Goal: Task Accomplishment & Management: Use online tool/utility

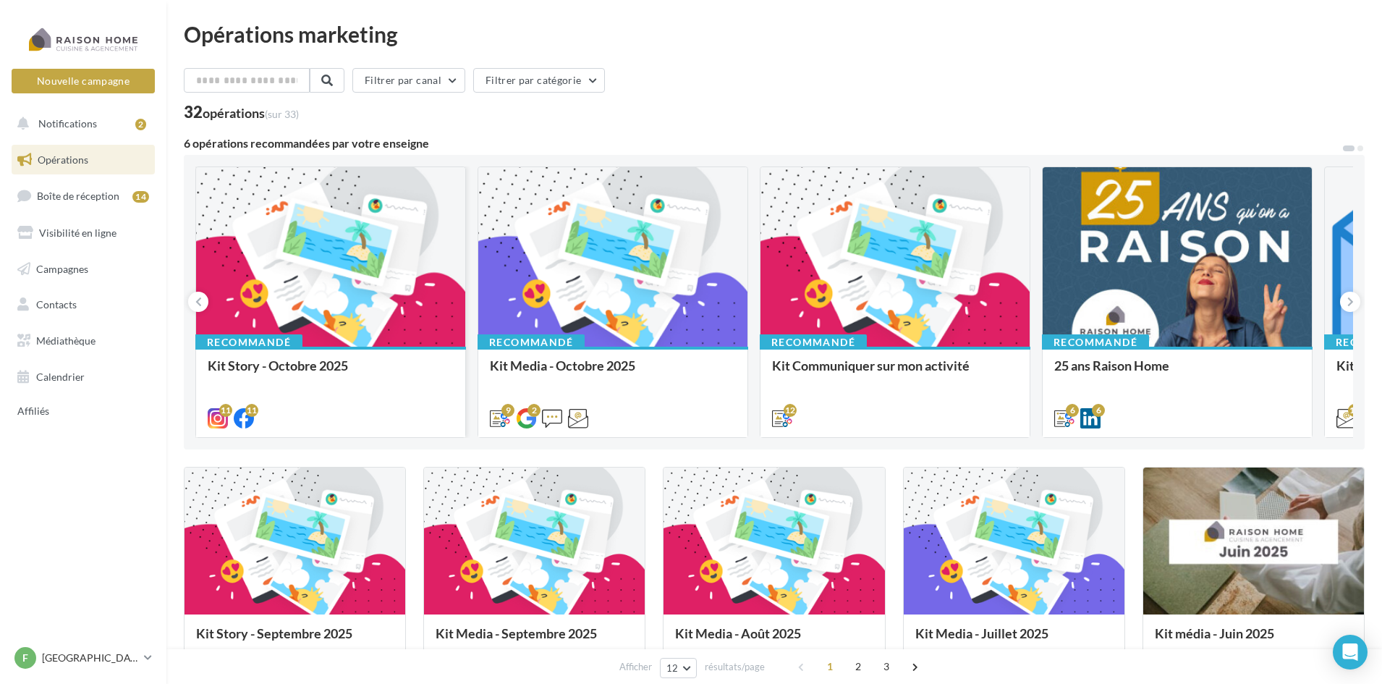
click at [299, 305] on div at bounding box center [330, 257] width 269 height 181
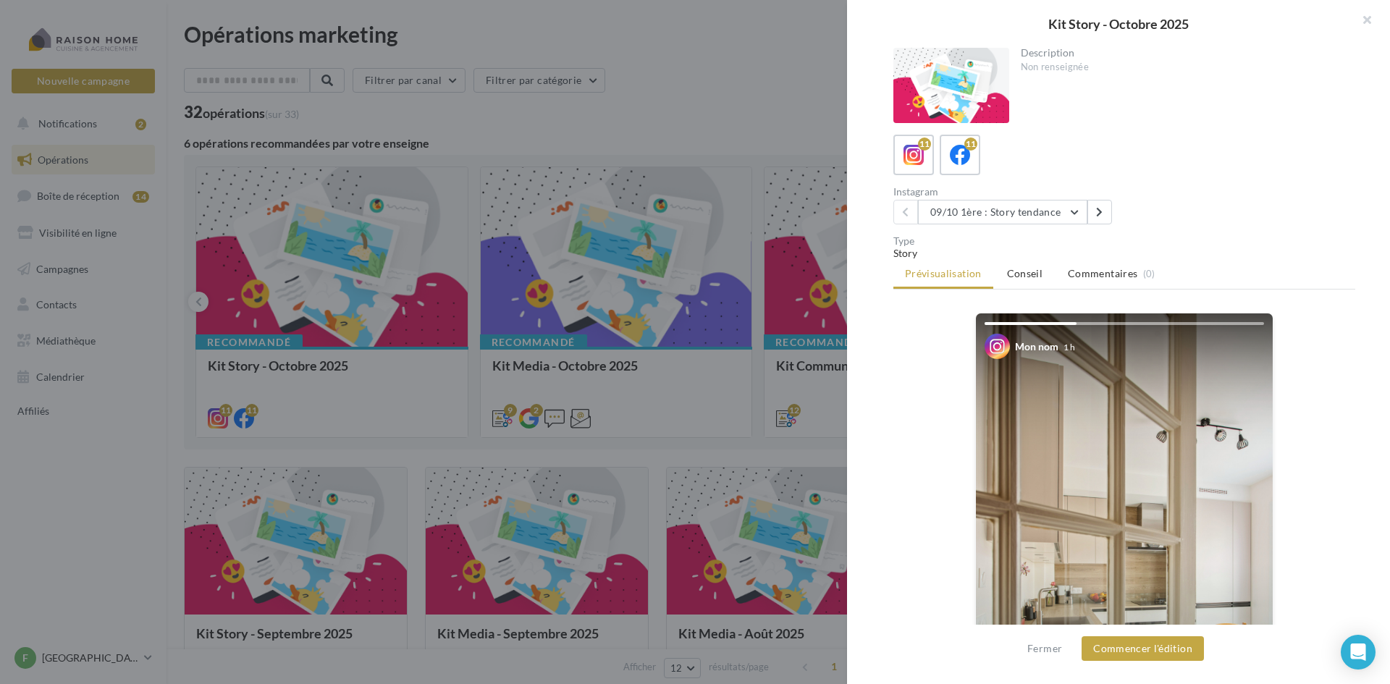
click at [627, 96] on div at bounding box center [695, 342] width 1390 height 684
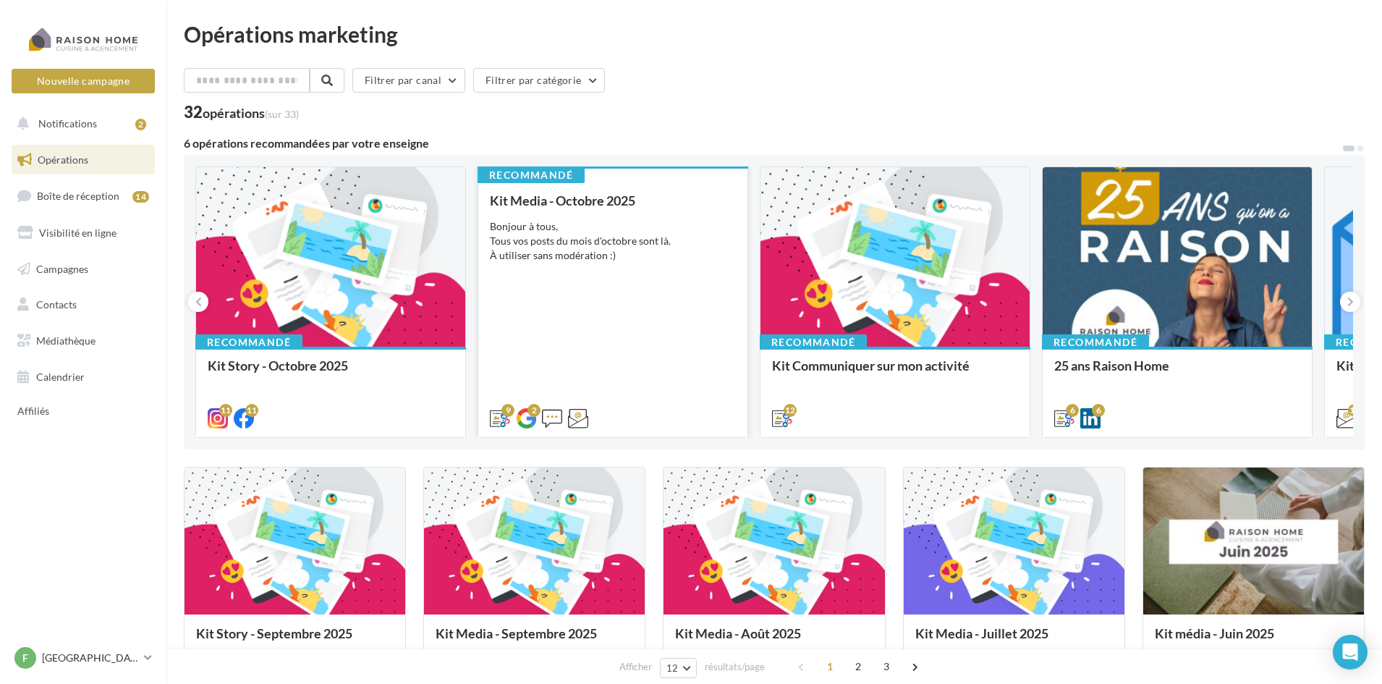
click at [595, 271] on div "Kit Media - Octobre 2025 Bonjour à tous, Tous vos posts du mois d'octobre sont …" at bounding box center [613, 308] width 246 height 231
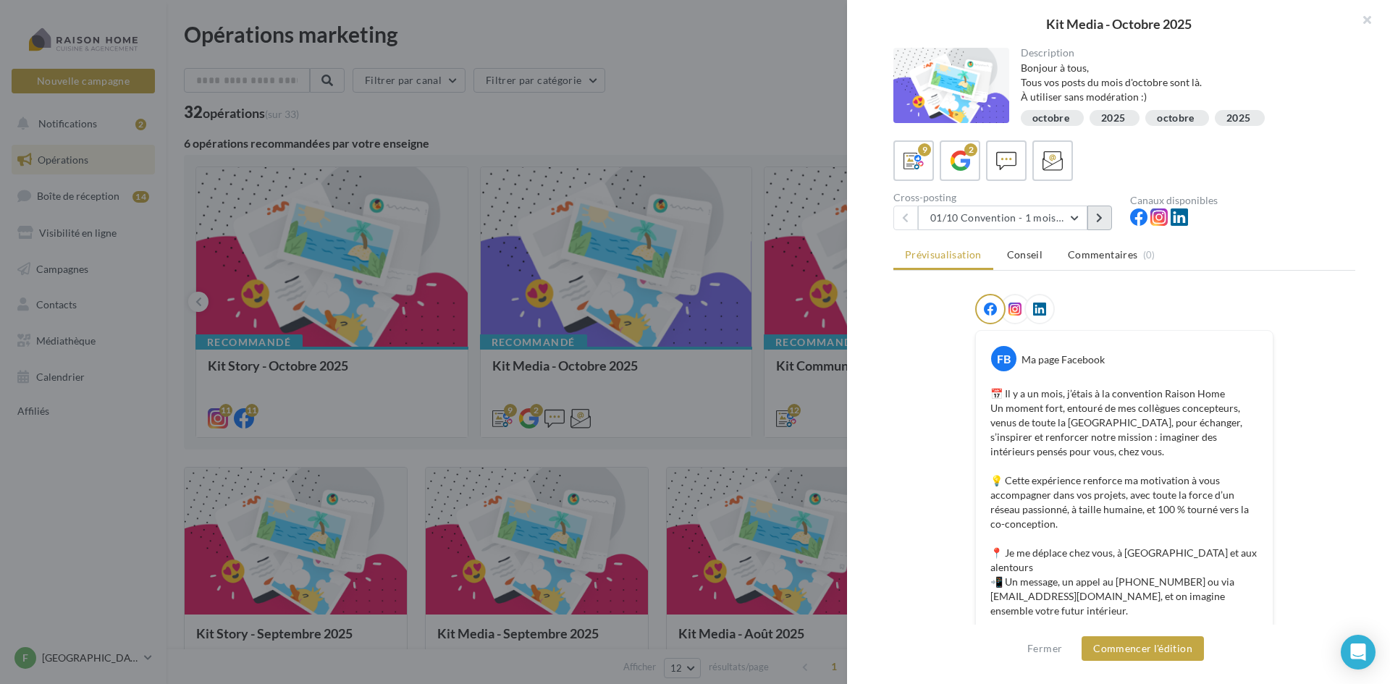
click at [1100, 211] on button at bounding box center [1099, 218] width 25 height 25
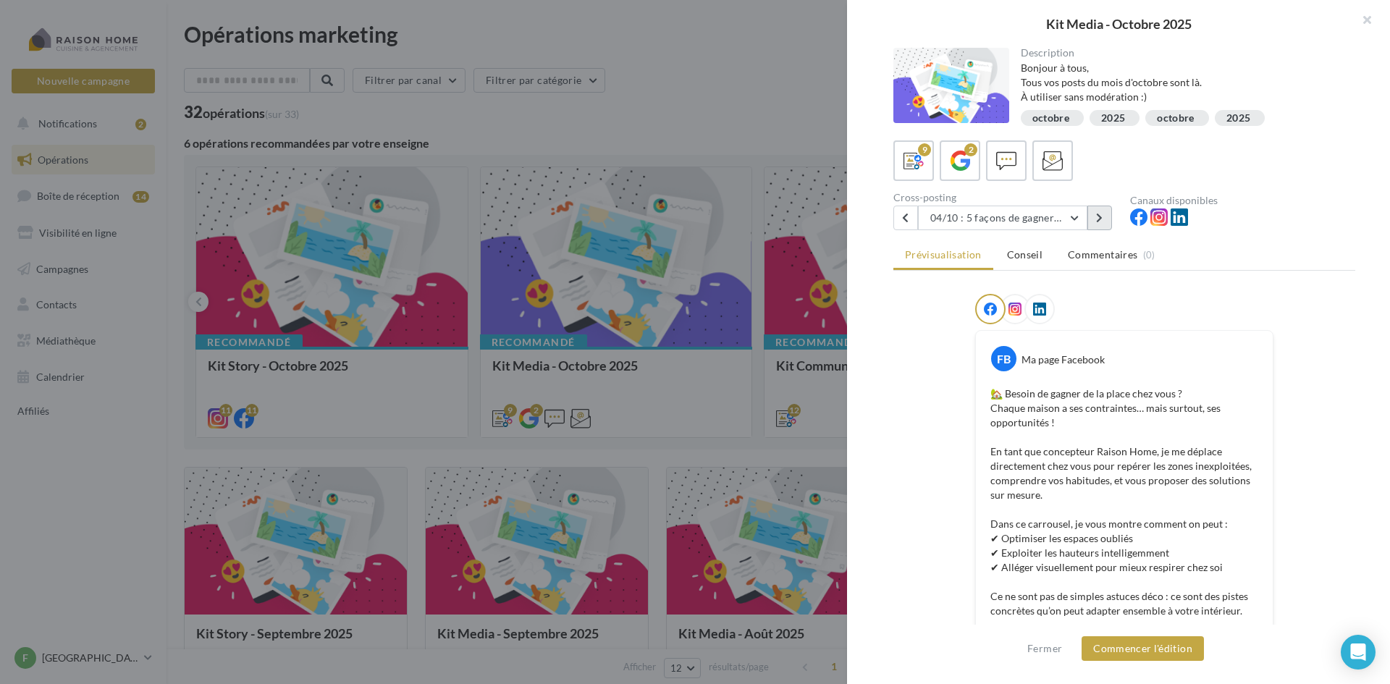
click at [1097, 214] on icon at bounding box center [1099, 218] width 7 height 10
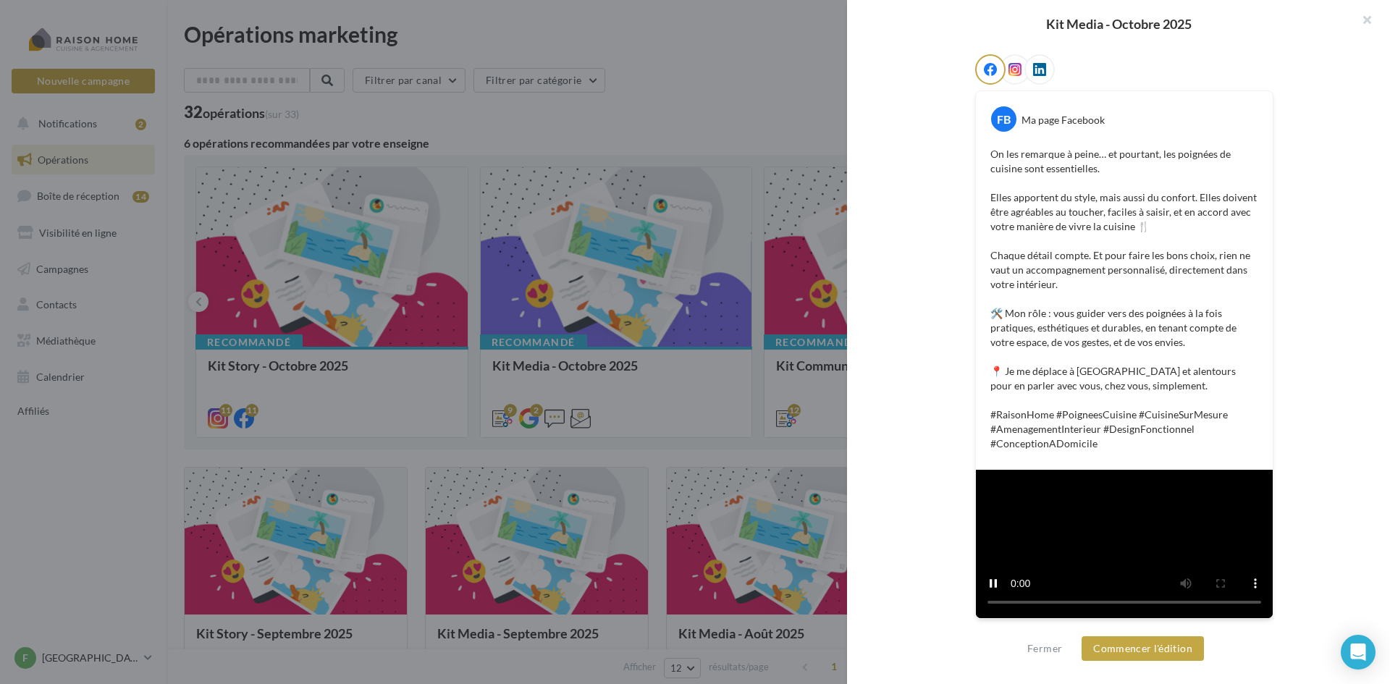
scroll to position [362, 0]
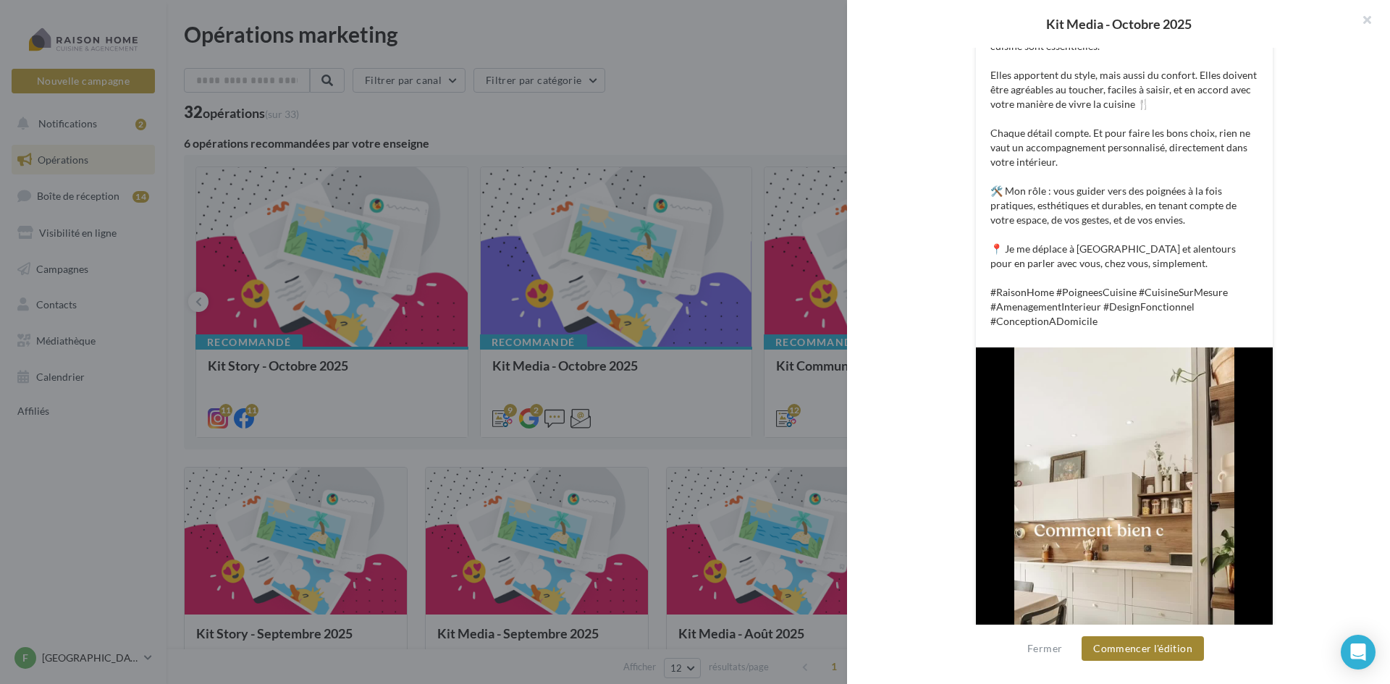
click at [1128, 643] on button "Commencer l'édition" at bounding box center [1142, 648] width 122 height 25
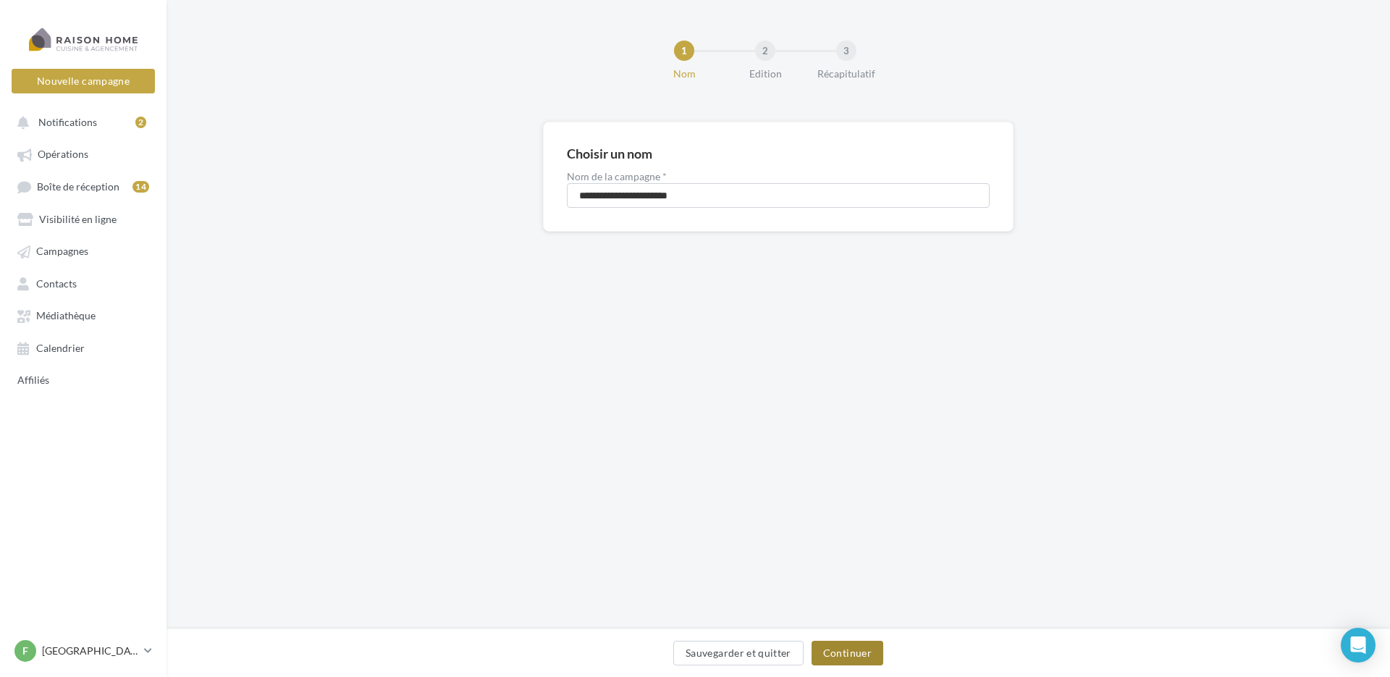
click at [858, 657] on button "Continuer" at bounding box center [847, 653] width 72 height 25
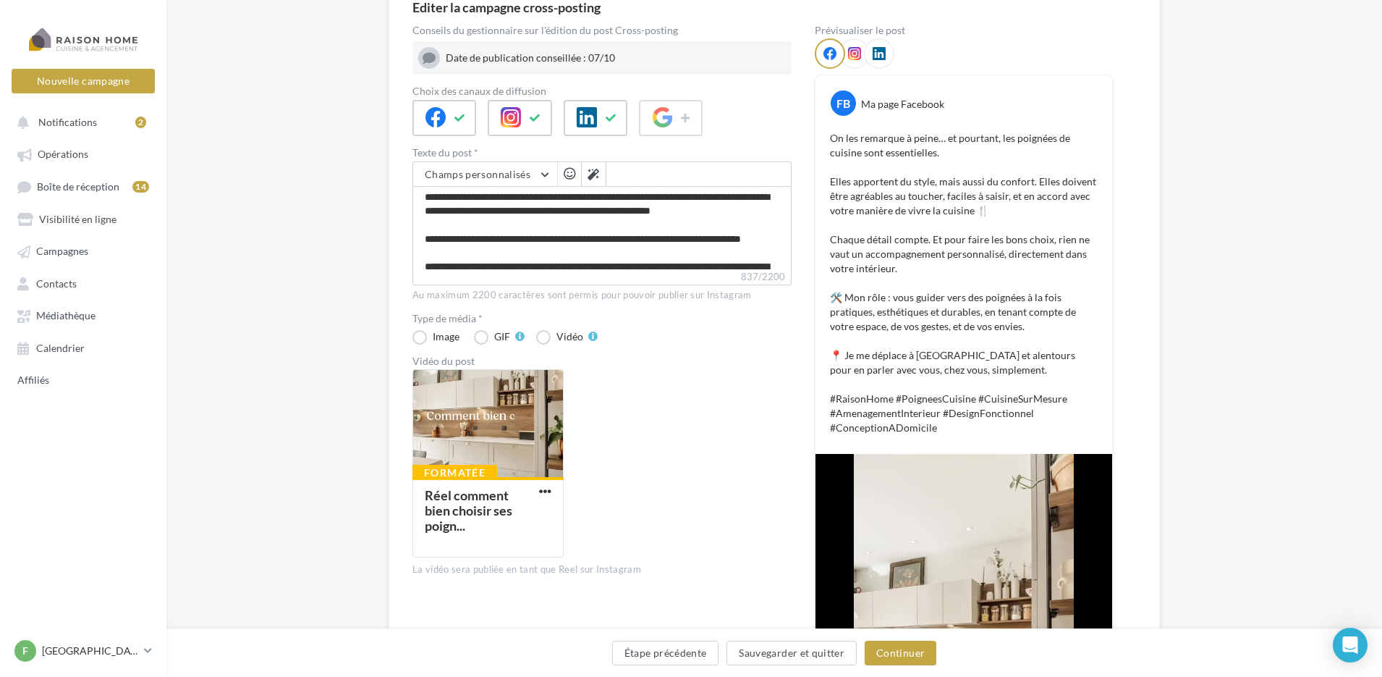
scroll to position [93, 0]
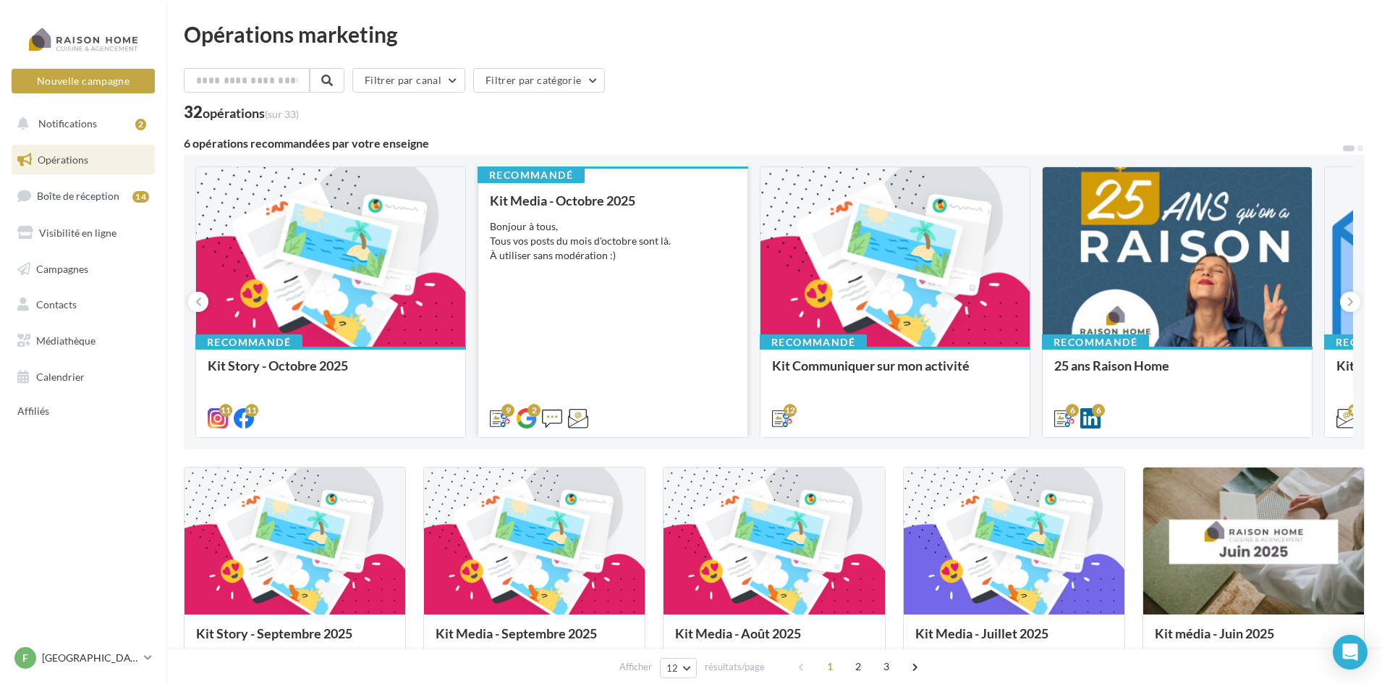
click at [639, 282] on div "Kit Media - Octobre 2025 Bonjour à tous, Tous vos posts du mois d'octobre sont …" at bounding box center [613, 308] width 246 height 231
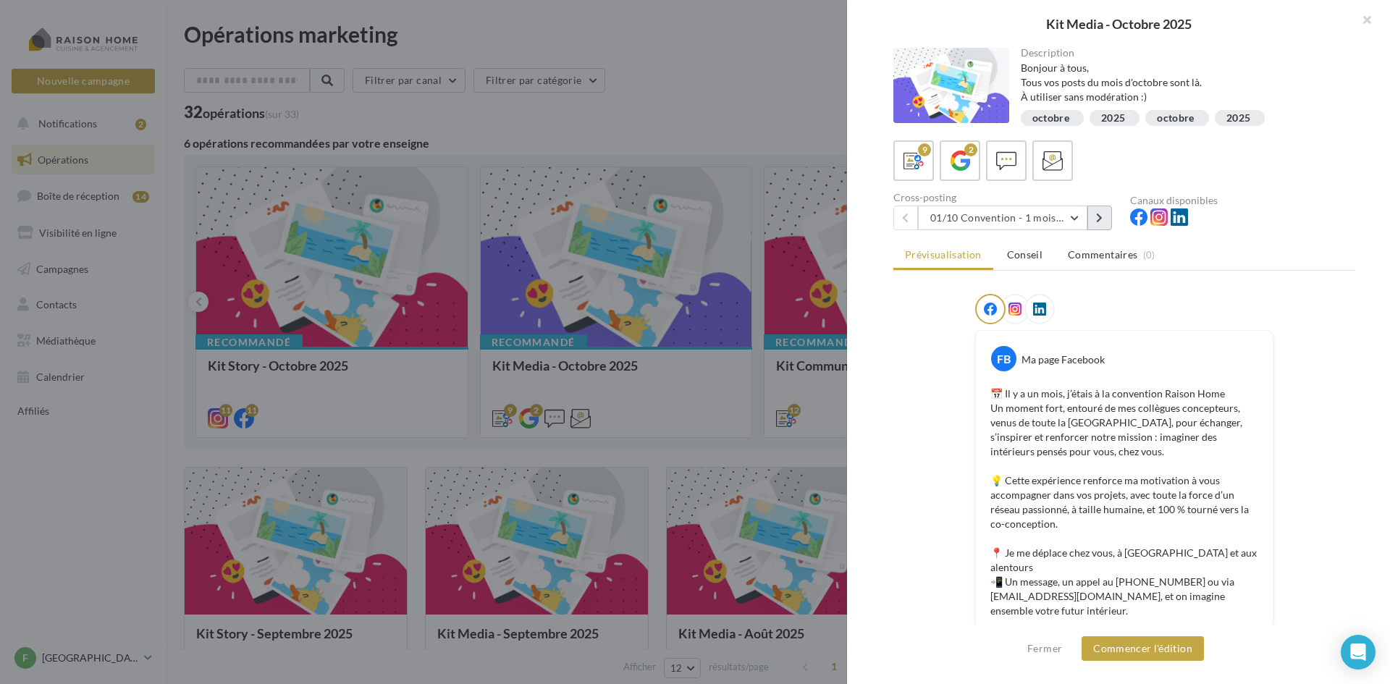
click at [1104, 219] on button at bounding box center [1099, 218] width 25 height 25
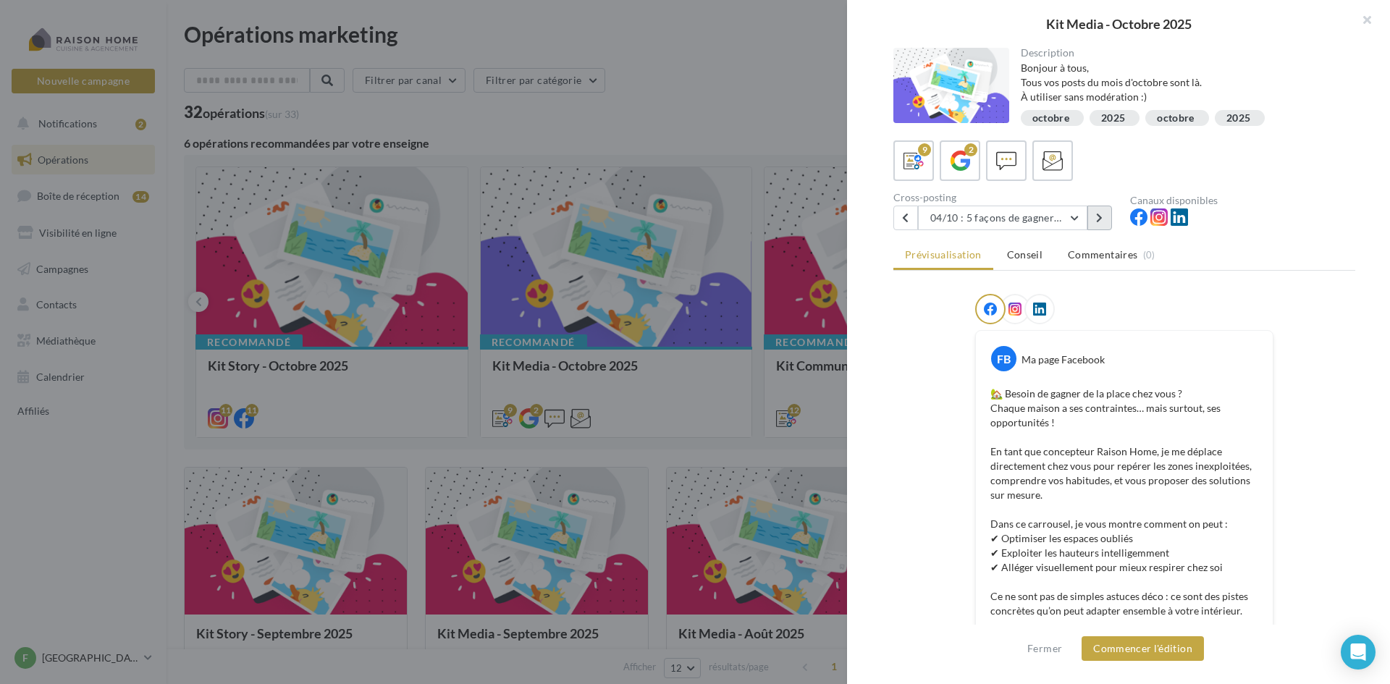
click at [1109, 219] on button at bounding box center [1099, 218] width 25 height 25
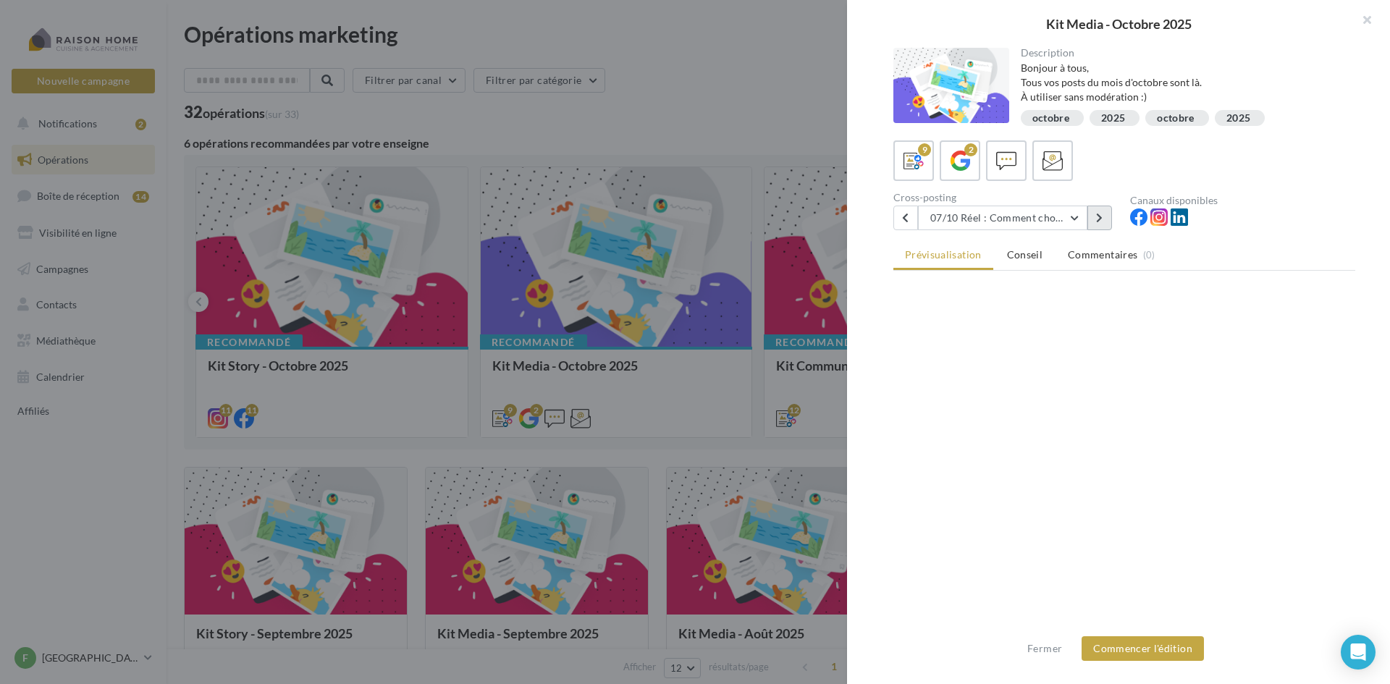
click at [1109, 219] on button at bounding box center [1099, 218] width 25 height 25
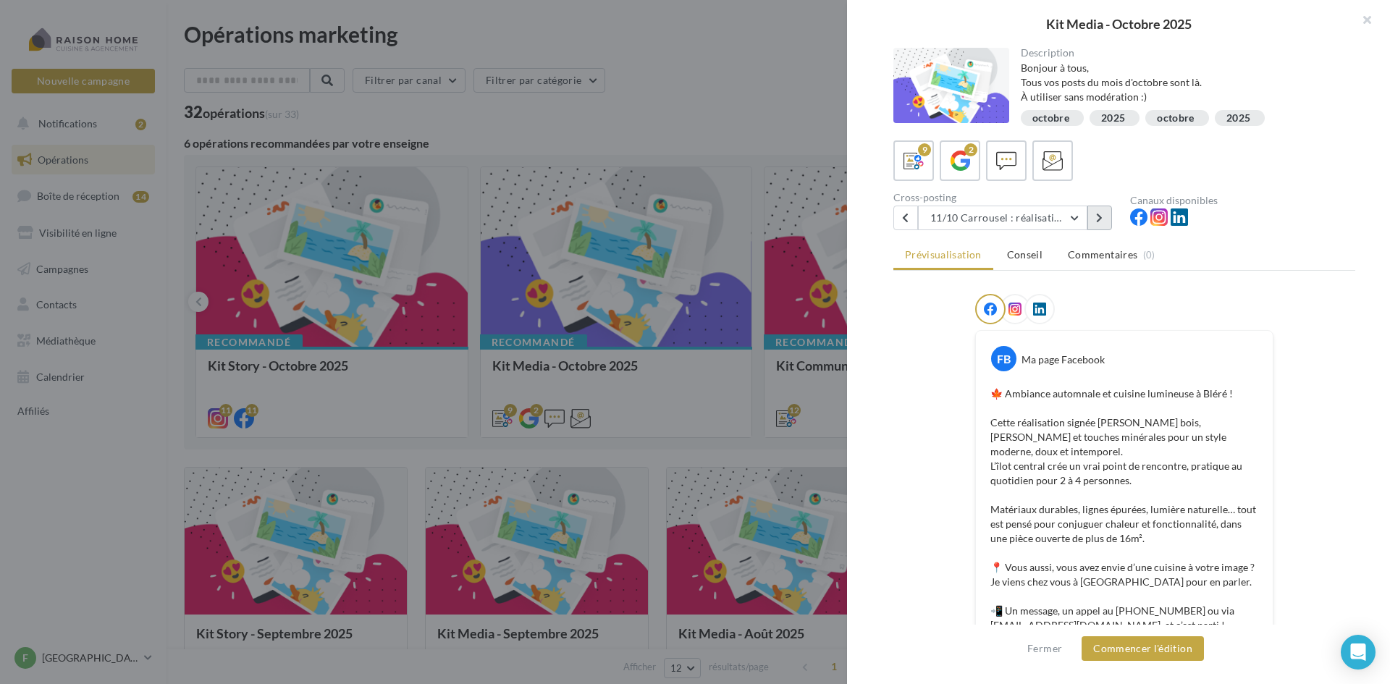
click at [1095, 215] on button at bounding box center [1099, 218] width 25 height 25
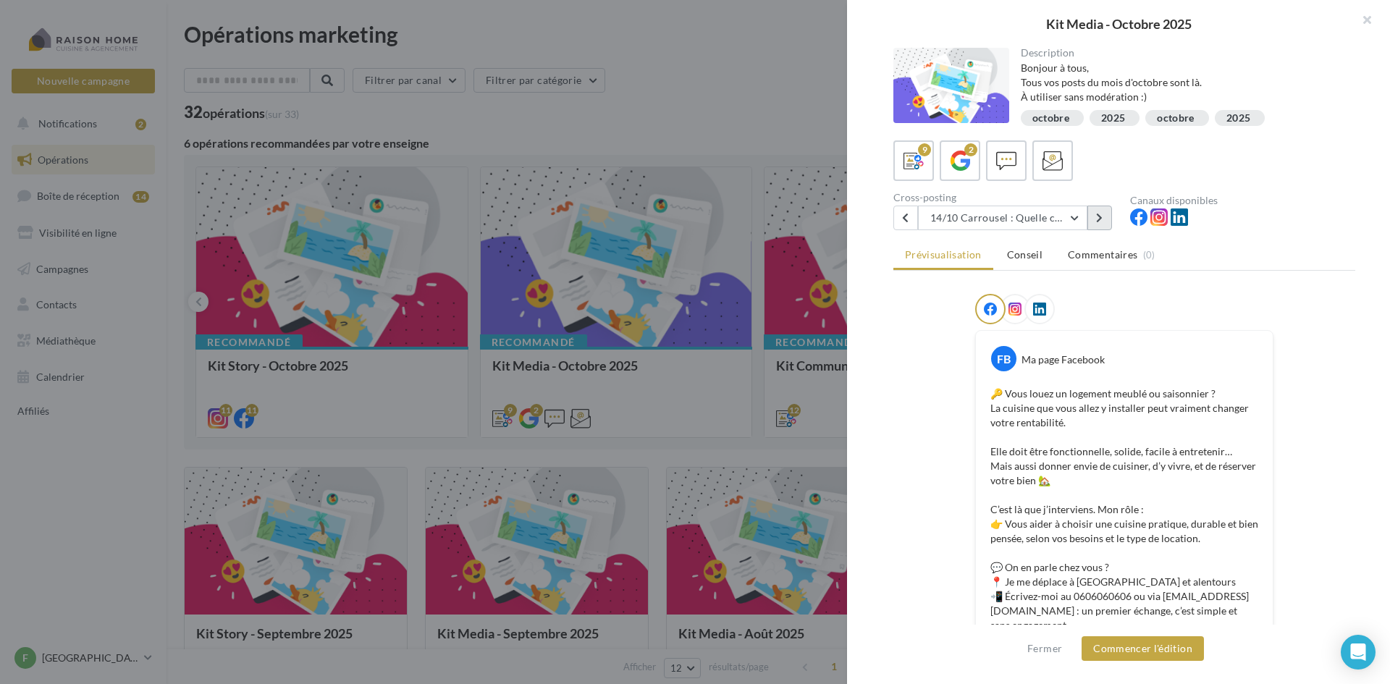
click at [1103, 214] on button at bounding box center [1099, 218] width 25 height 25
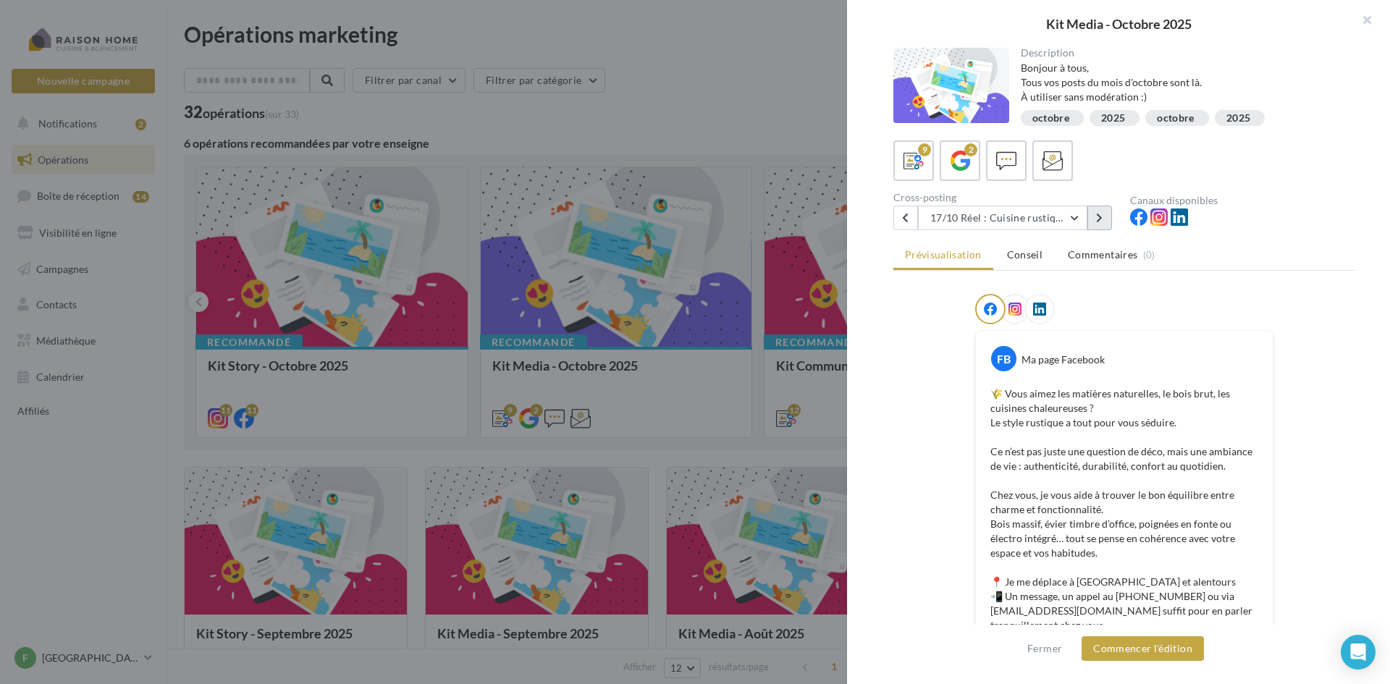
click at [1096, 216] on icon at bounding box center [1099, 218] width 7 height 10
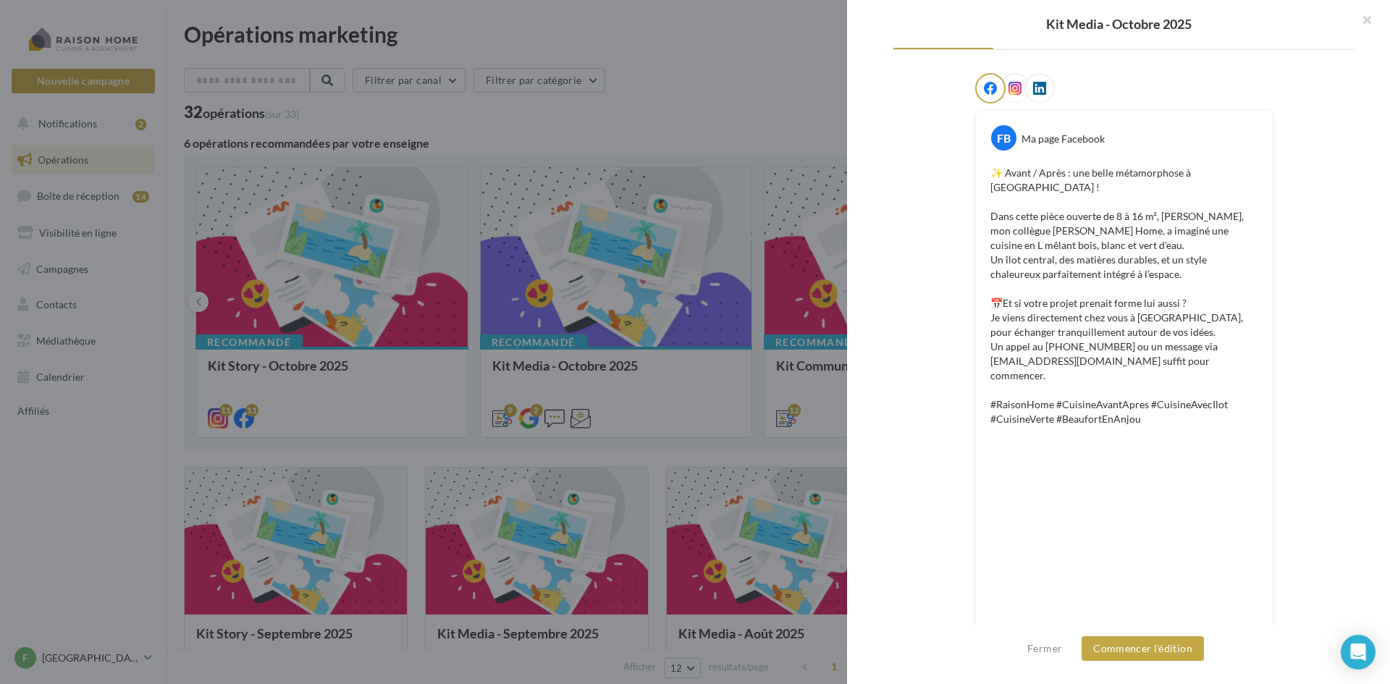
scroll to position [41, 0]
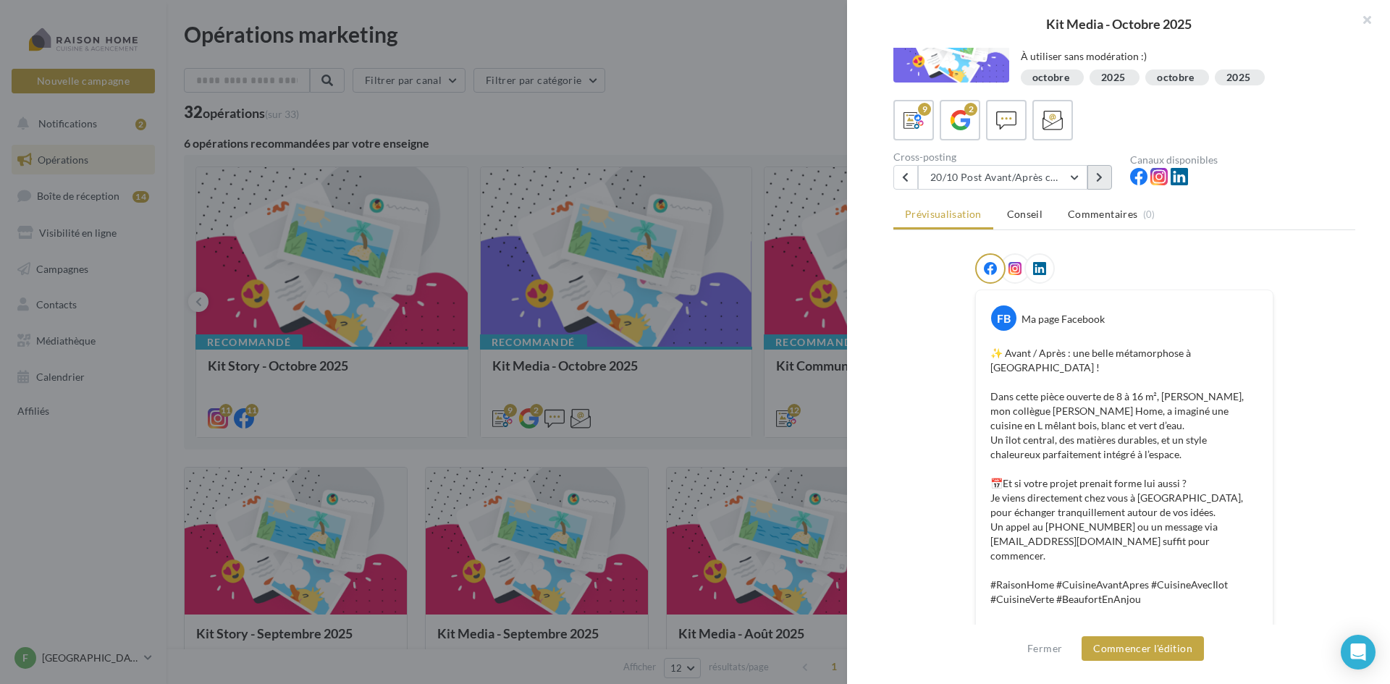
click at [1102, 183] on button at bounding box center [1099, 177] width 25 height 25
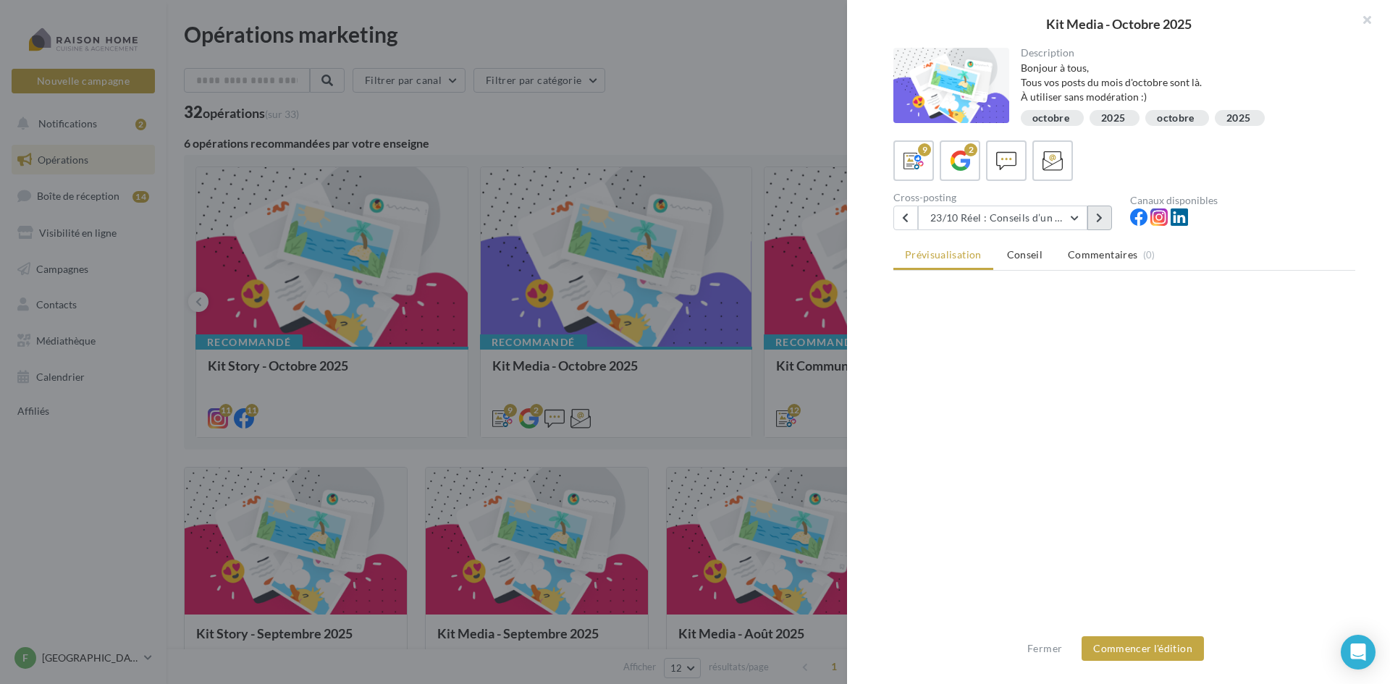
scroll to position [0, 0]
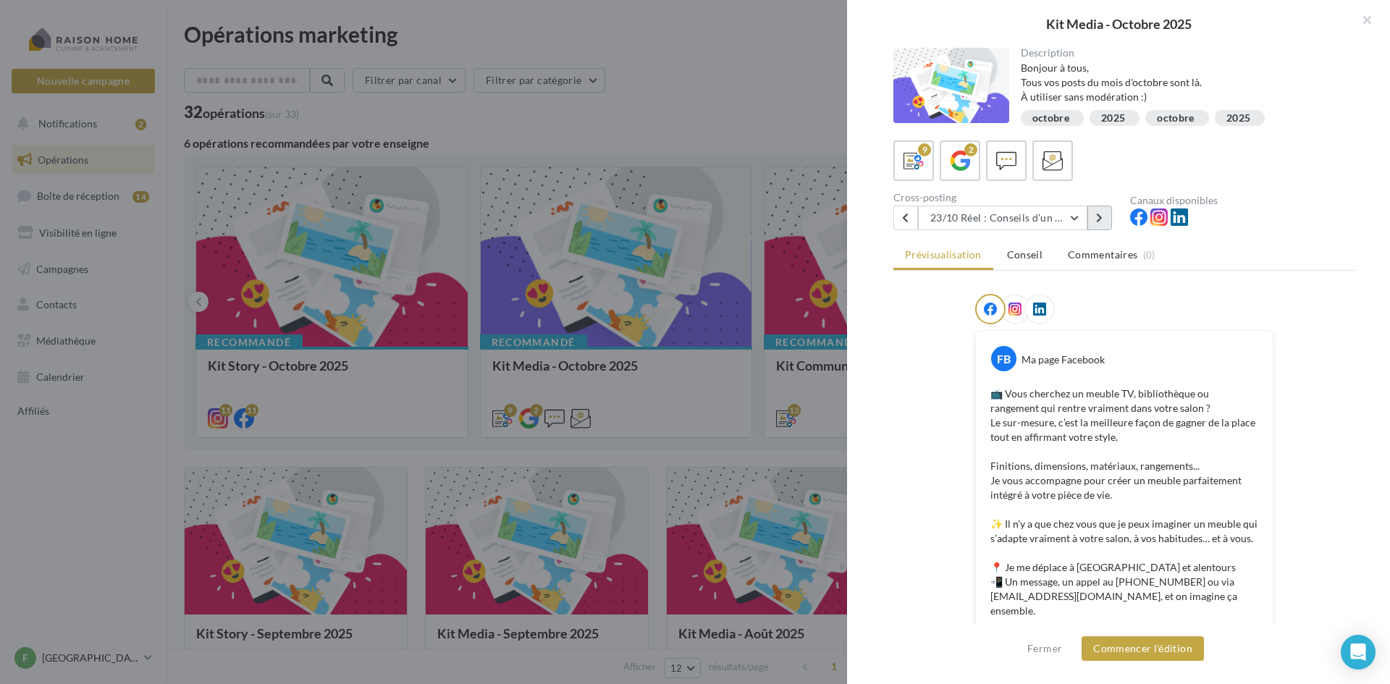
click at [1102, 217] on icon at bounding box center [1099, 218] width 7 height 10
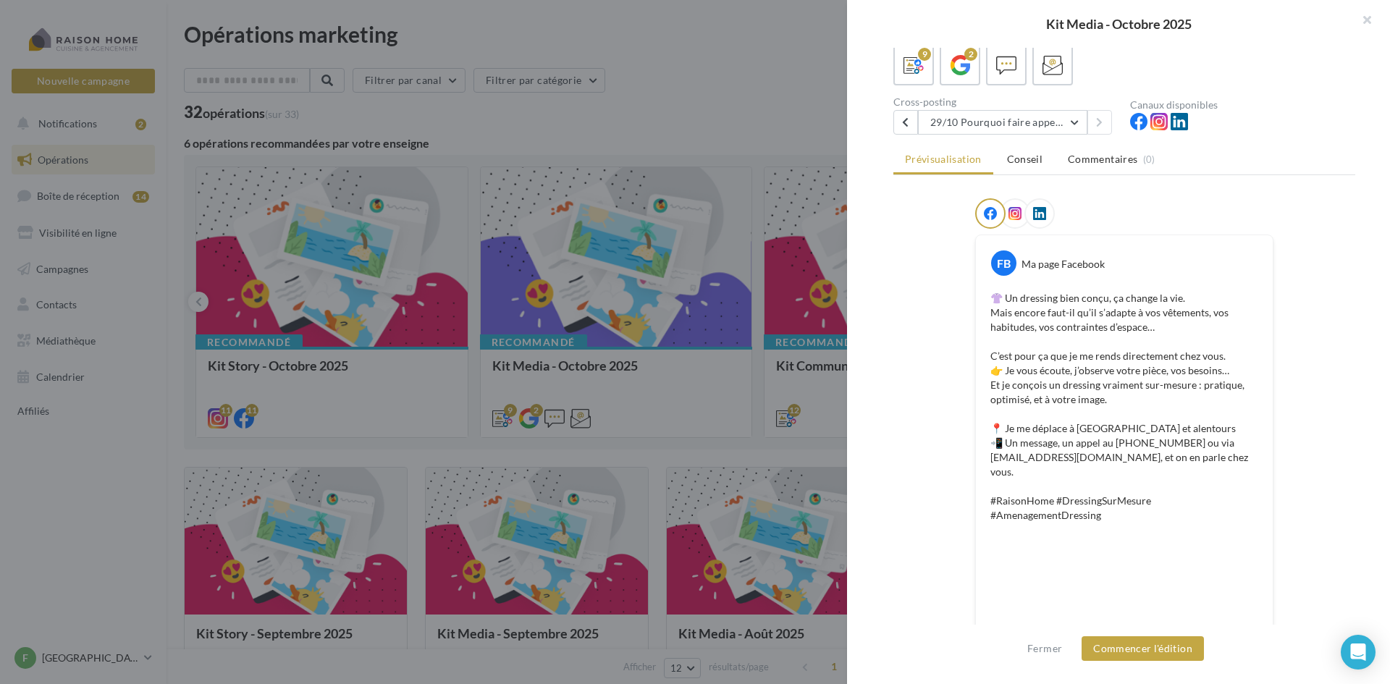
scroll to position [102, 0]
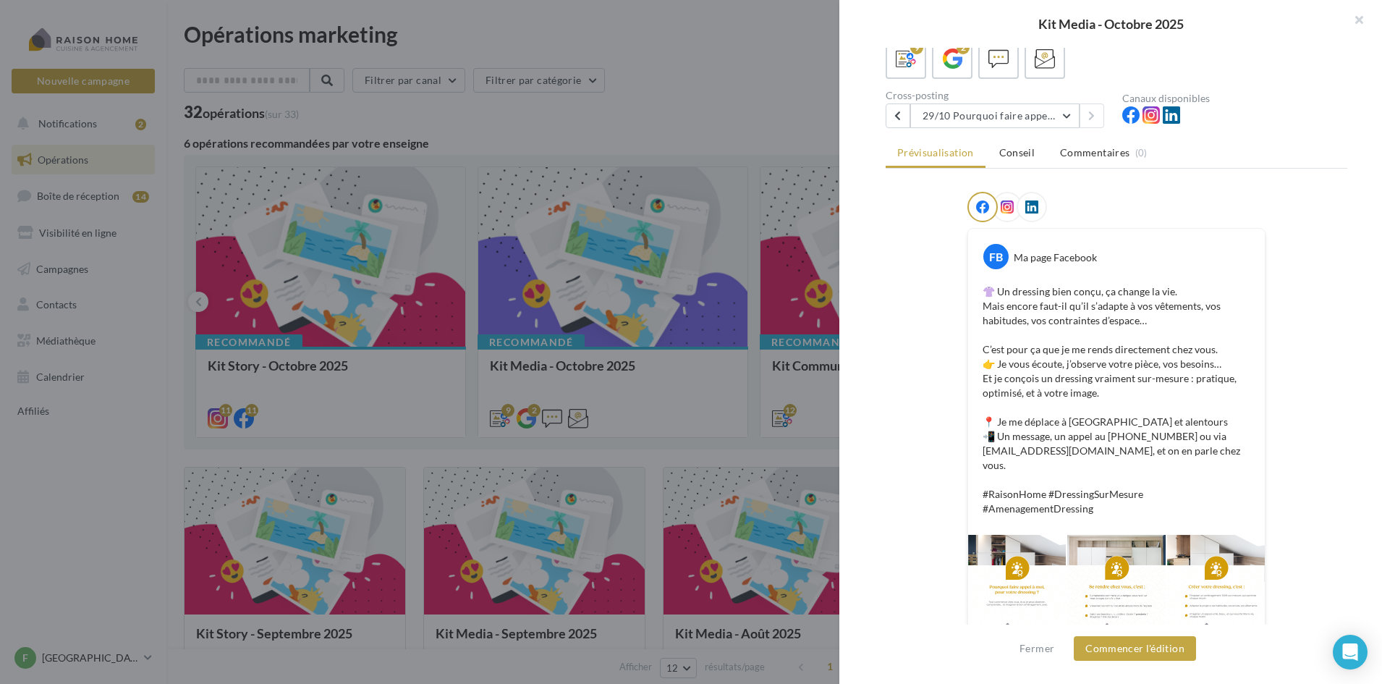
click at [729, 122] on div at bounding box center [691, 342] width 1382 height 684
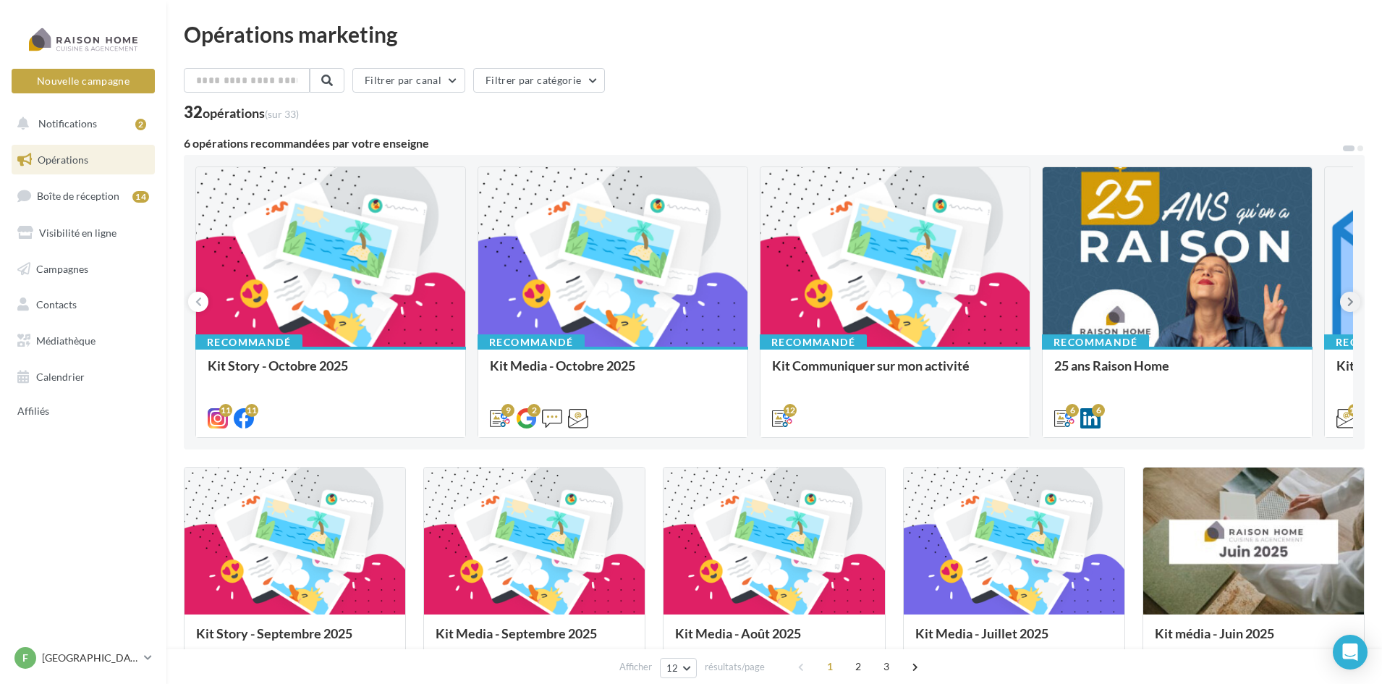
click at [1343, 297] on button at bounding box center [1350, 302] width 20 height 20
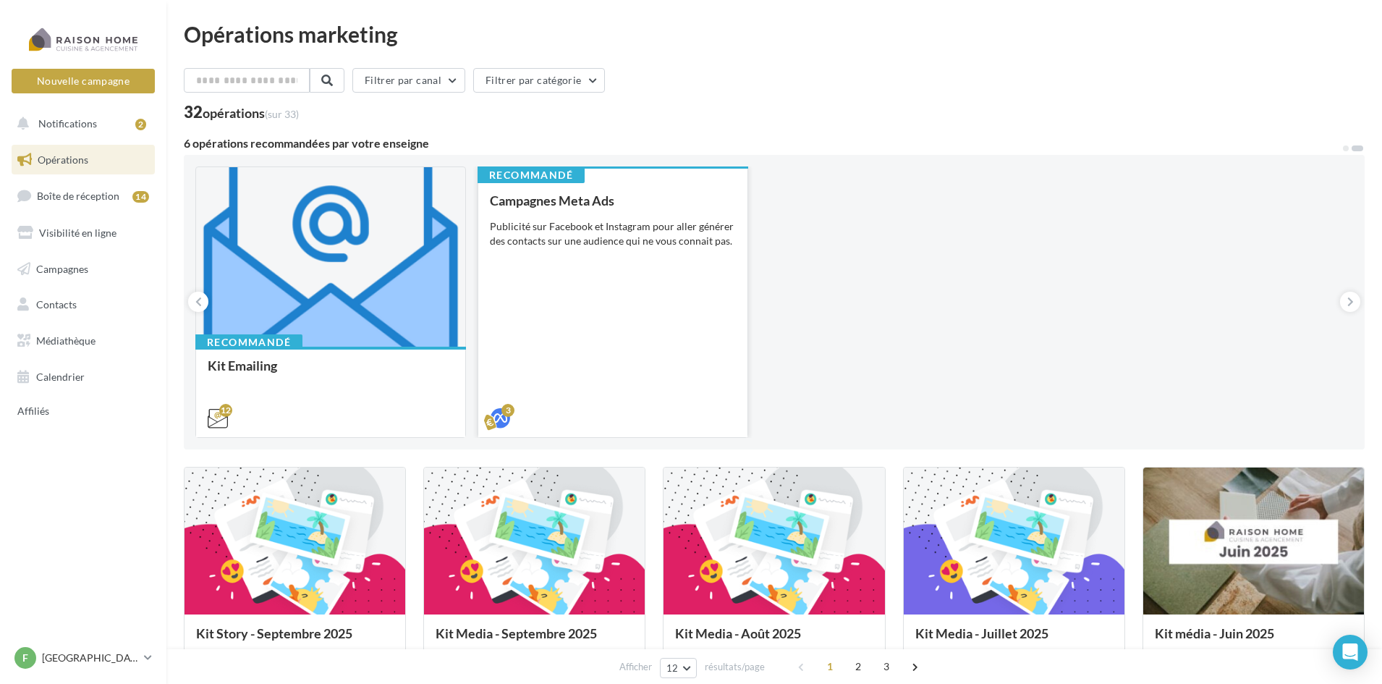
click at [643, 318] on div "Campagnes Meta Ads Publicité sur Facebook et Instagram pour aller générer des c…" at bounding box center [613, 308] width 246 height 231
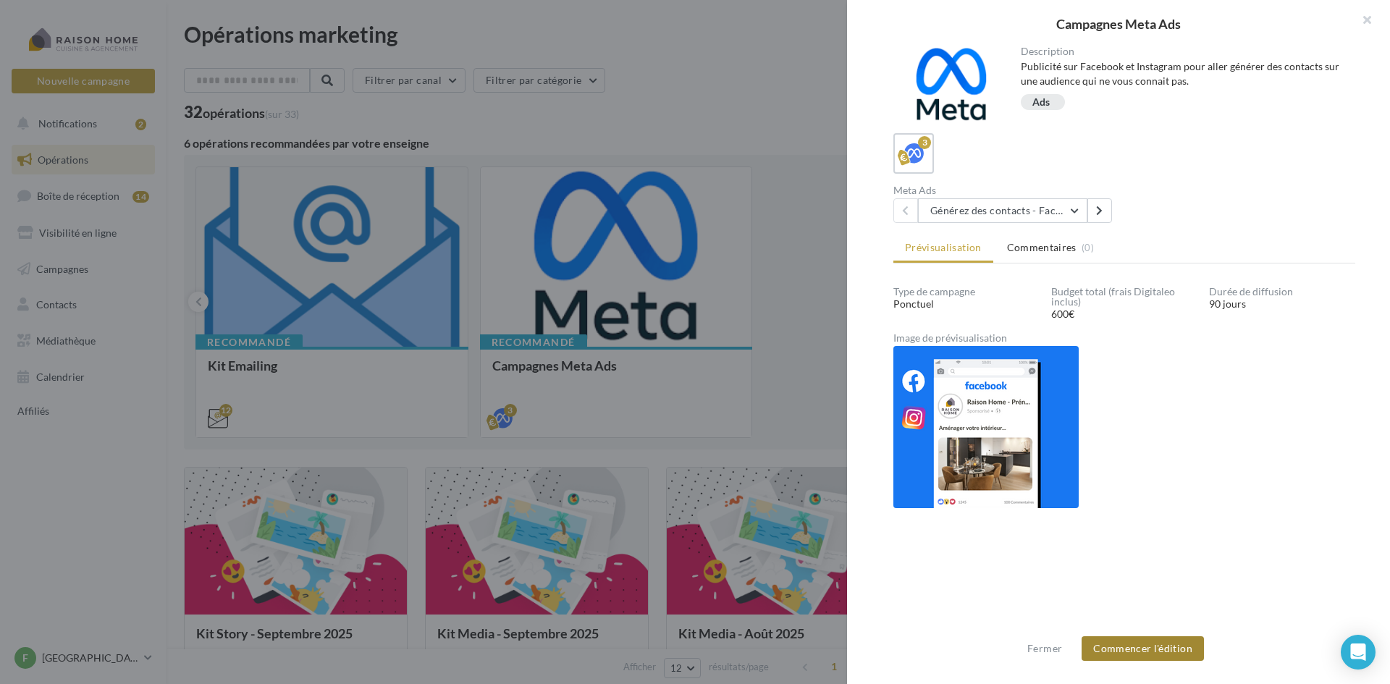
click at [1145, 648] on button "Commencer l'édition" at bounding box center [1142, 648] width 122 height 25
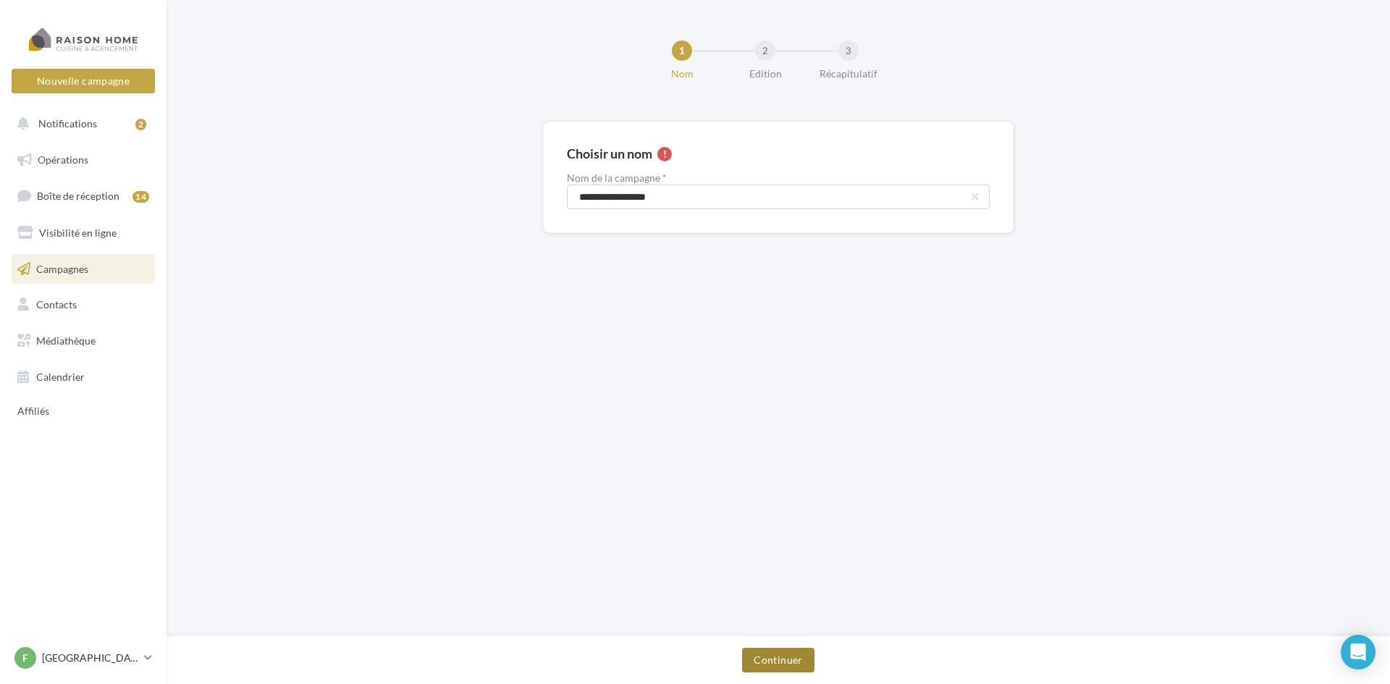
click at [761, 663] on button "Continuer" at bounding box center [778, 660] width 72 height 25
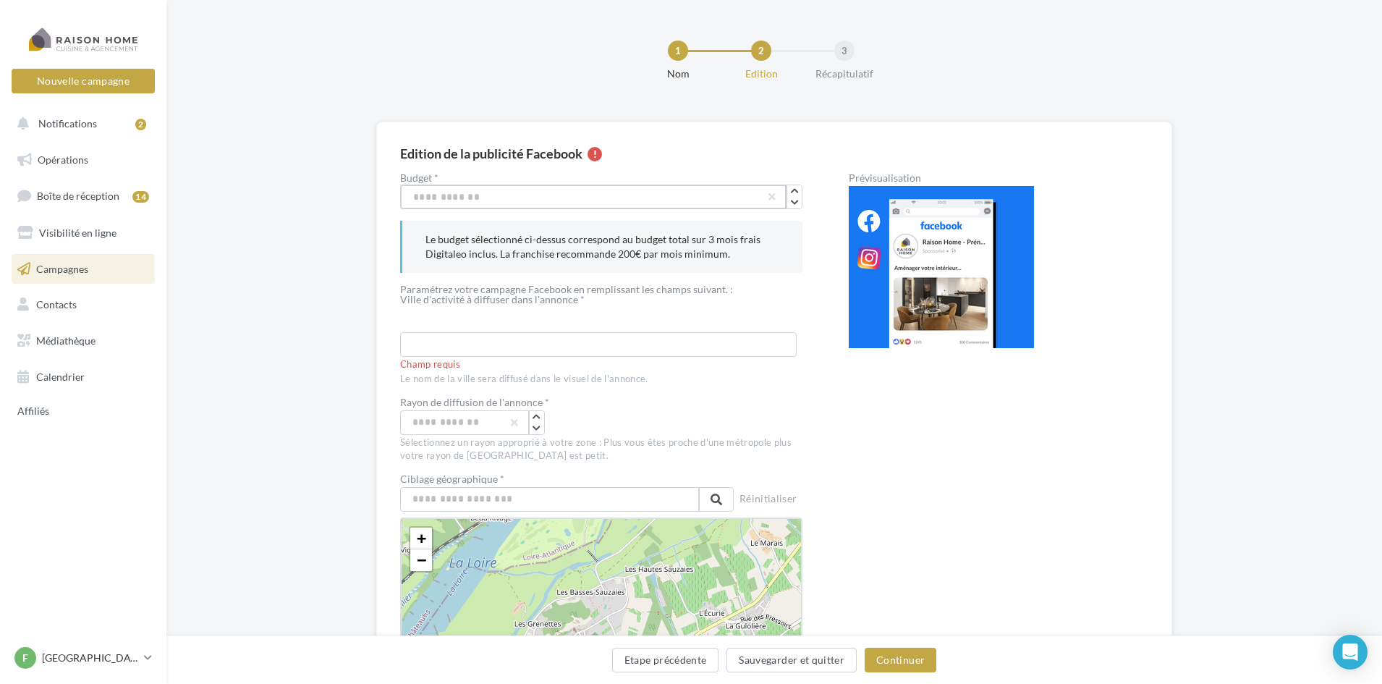
drag, startPoint x: 455, startPoint y: 200, endPoint x: 312, endPoint y: 187, distance: 144.0
click at [335, 190] on div "Edition de la publicité Facebook Budget * *** Le budget sélectionné ci-dessus c…" at bounding box center [774, 653] width 1216 height 1062
click at [413, 191] on input "***" at bounding box center [593, 197] width 386 height 25
click at [410, 191] on input "***" at bounding box center [593, 197] width 386 height 25
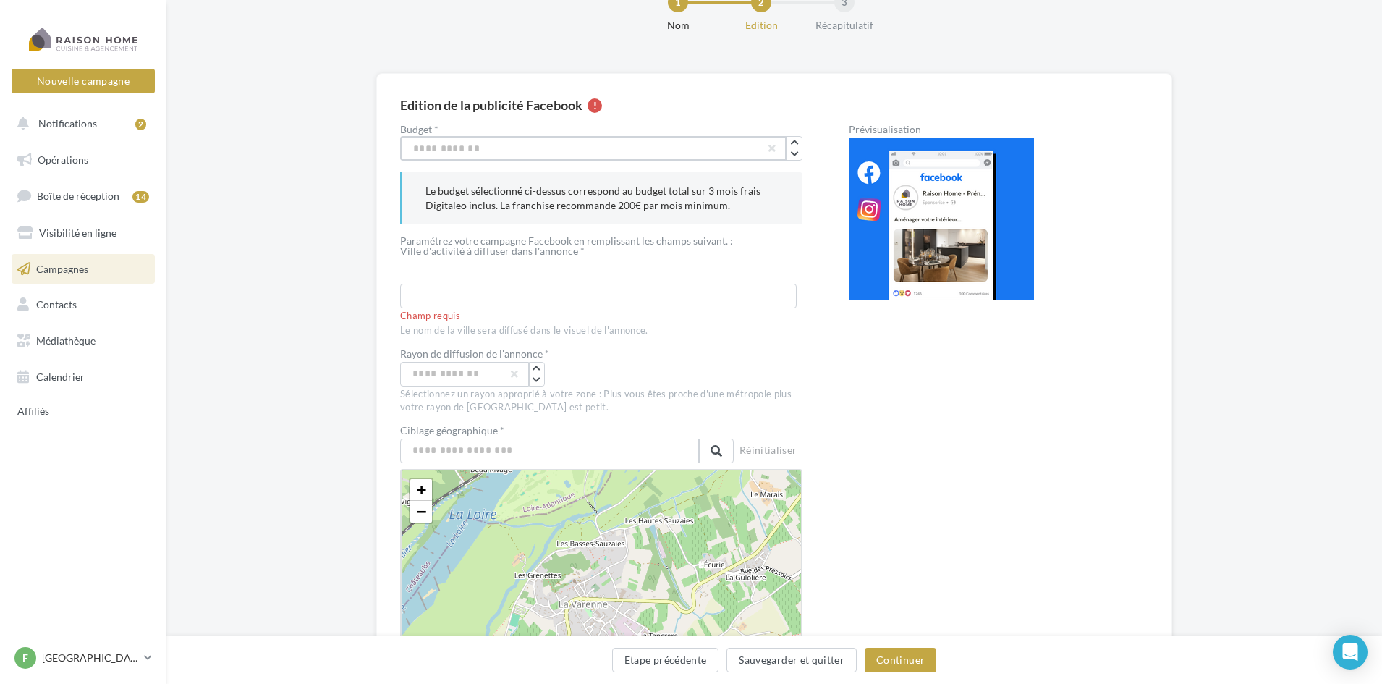
scroll to position [145, 0]
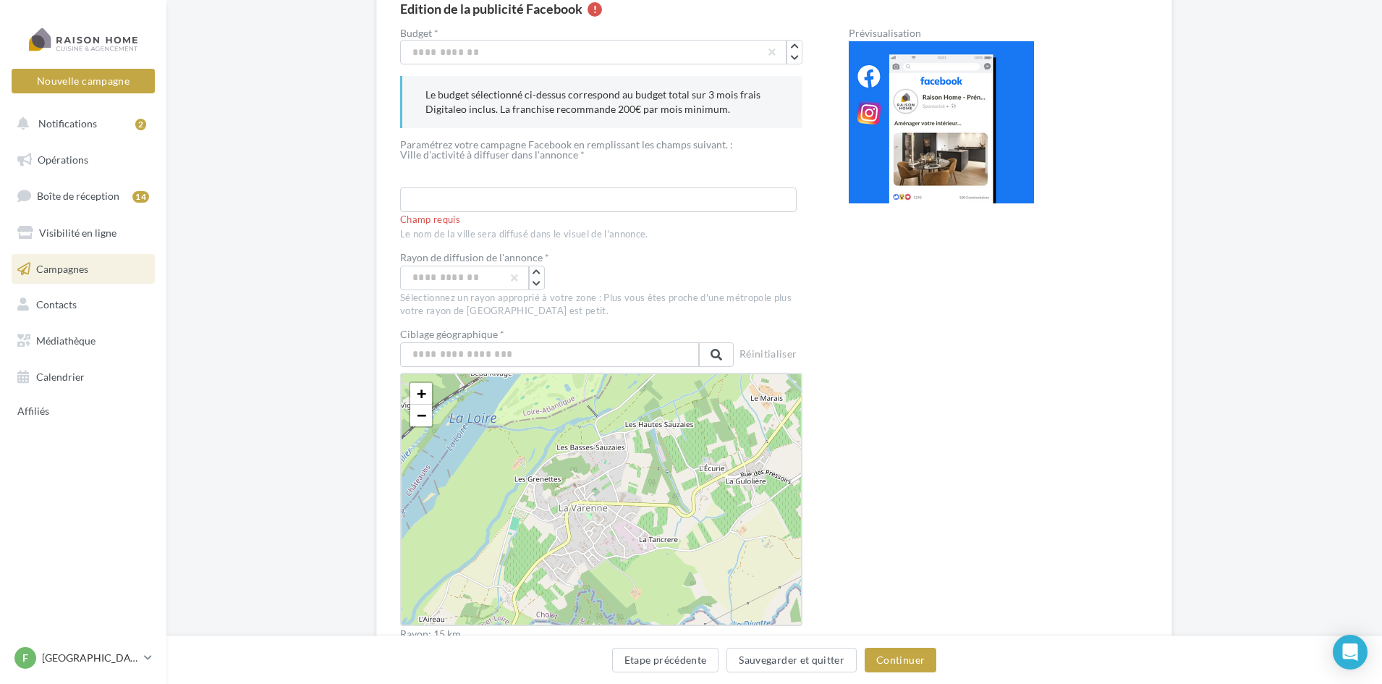
click at [453, 179] on div at bounding box center [598, 175] width 397 height 25
click at [480, 214] on div "Champ requis" at bounding box center [601, 220] width 402 height 13
click at [447, 198] on input "text" at bounding box center [598, 199] width 397 height 25
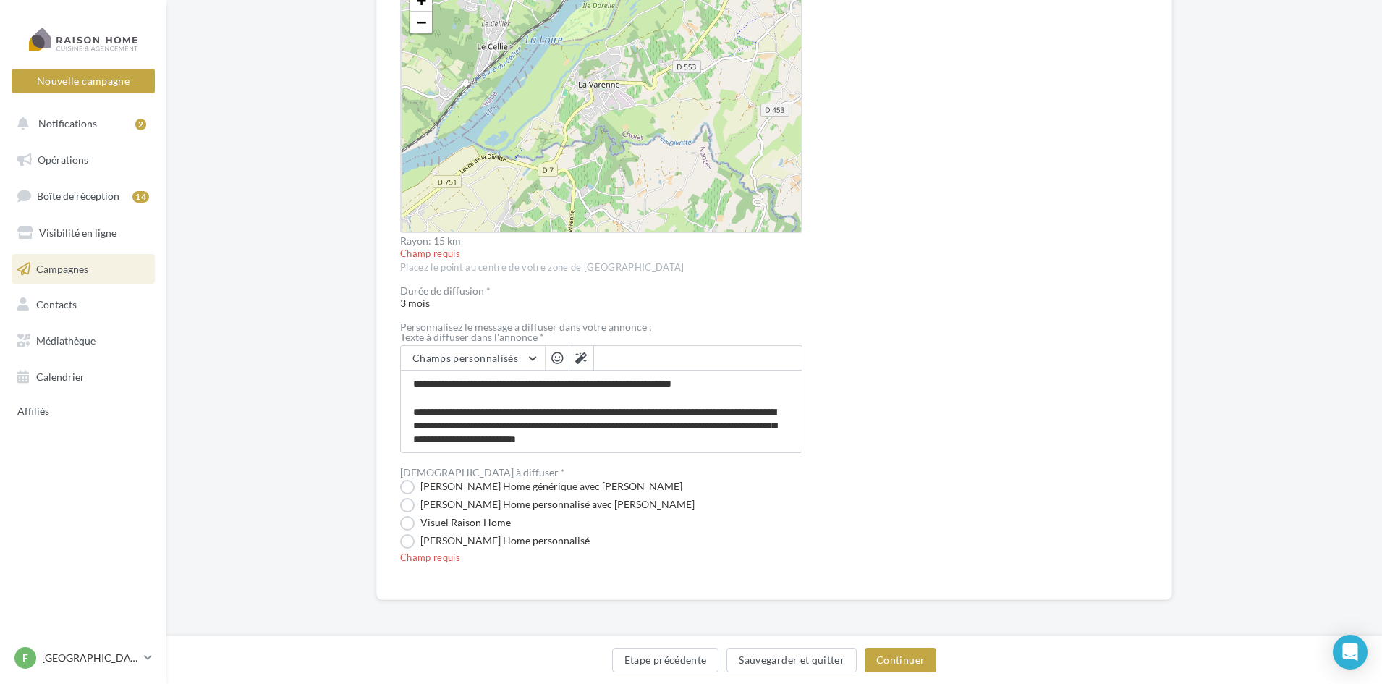
scroll to position [539, 0]
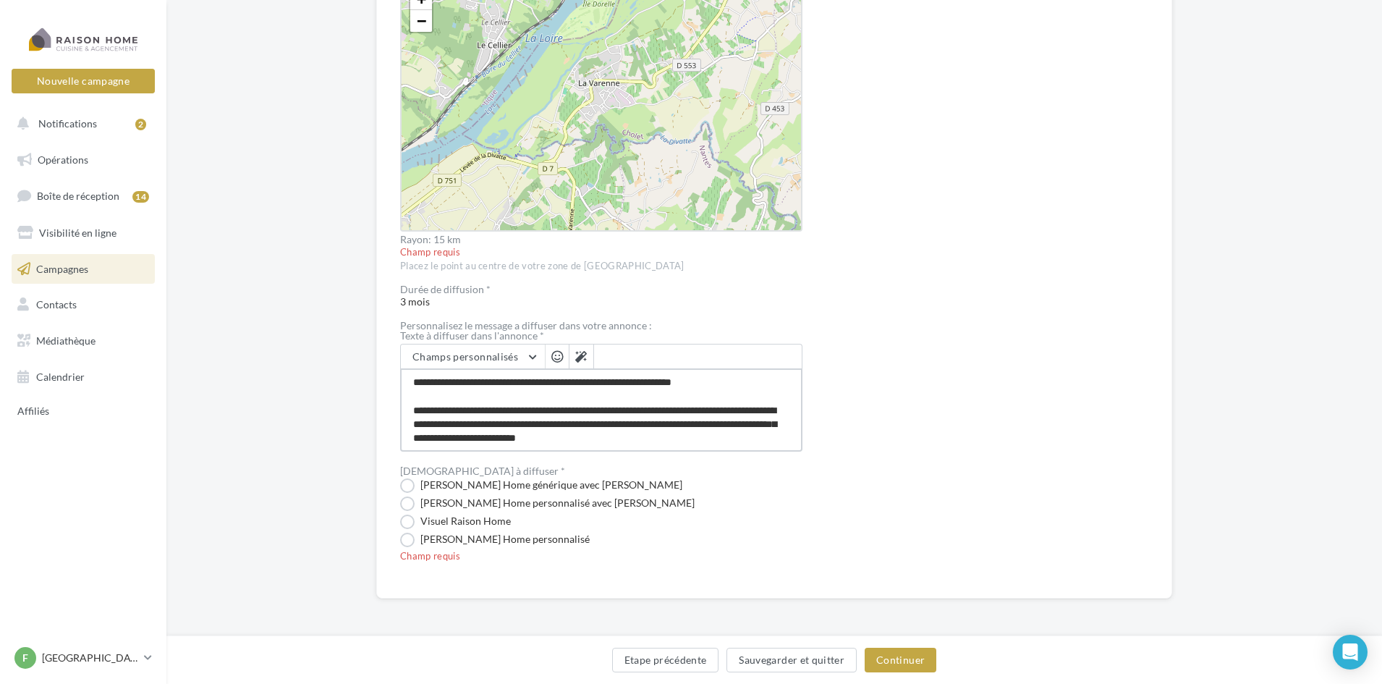
drag, startPoint x: 415, startPoint y: 381, endPoint x: 517, endPoint y: 390, distance: 101.7
click at [515, 389] on textarea "**********" at bounding box center [601, 409] width 402 height 83
click at [552, 413] on textarea "**********" at bounding box center [601, 409] width 402 height 83
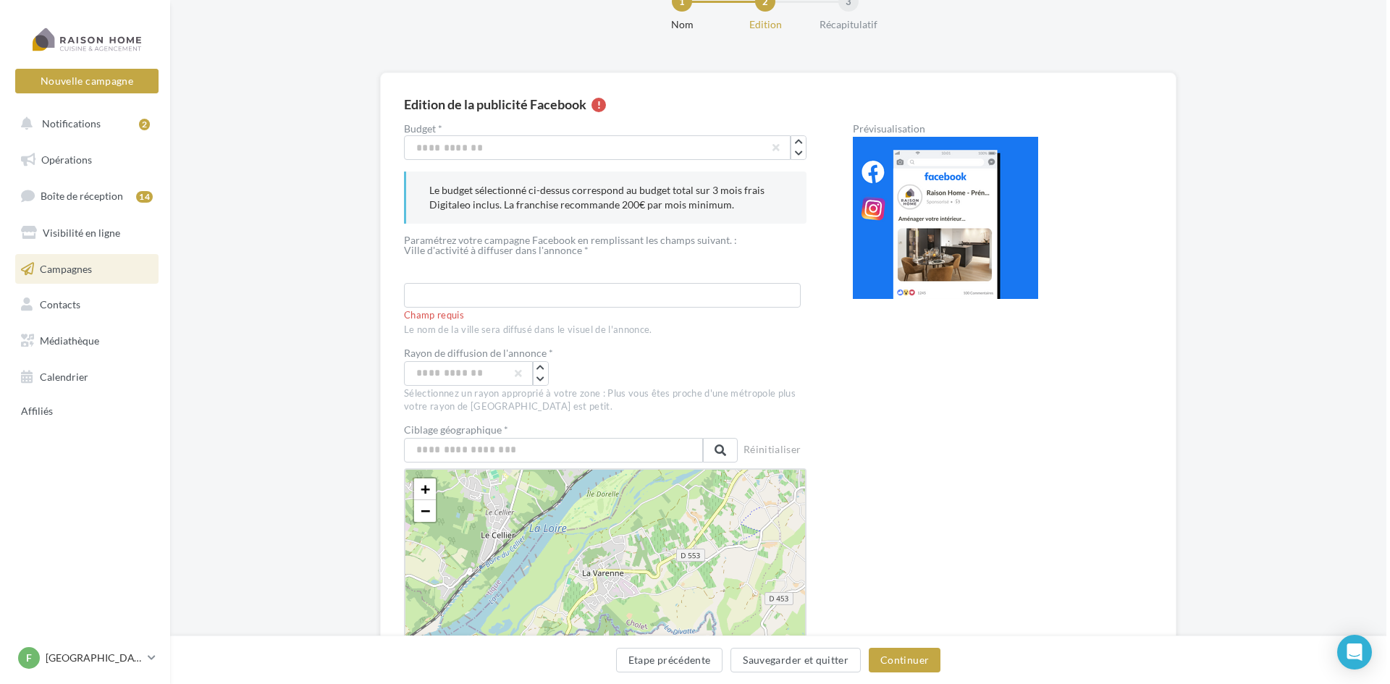
scroll to position [0, 0]
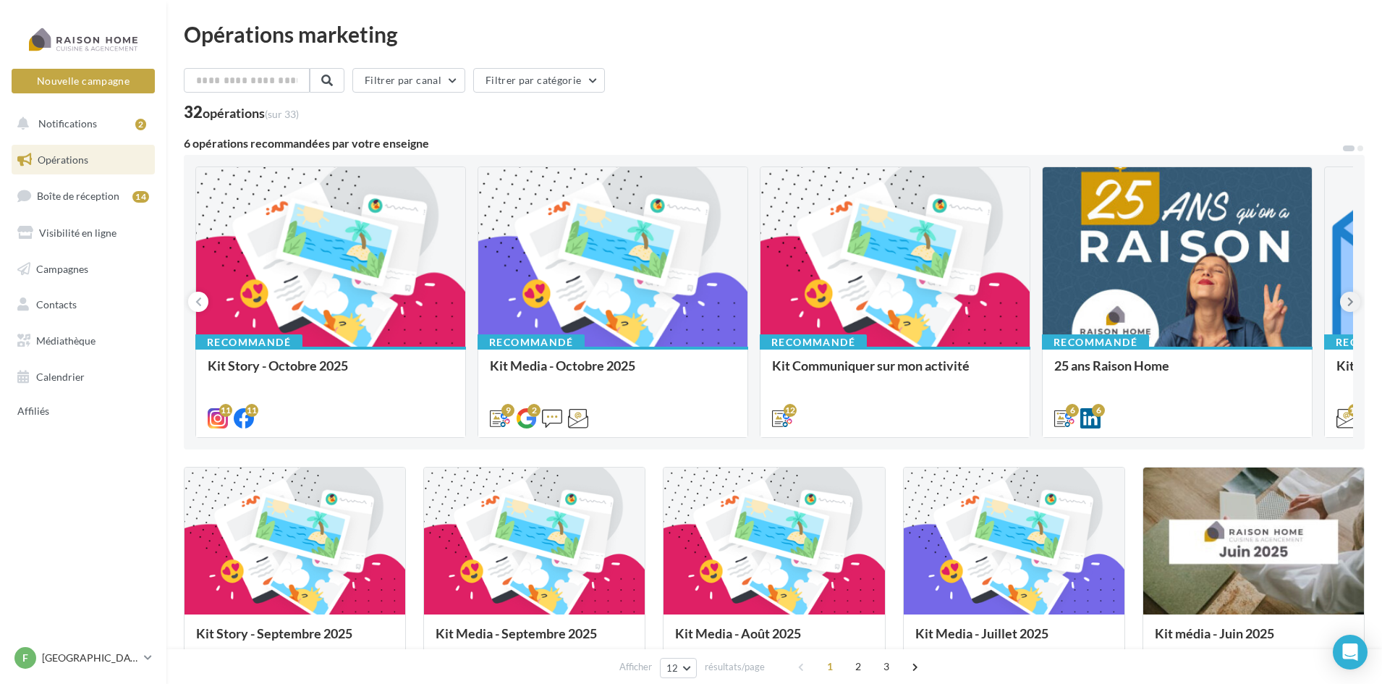
click at [1353, 301] on icon at bounding box center [1351, 302] width 7 height 14
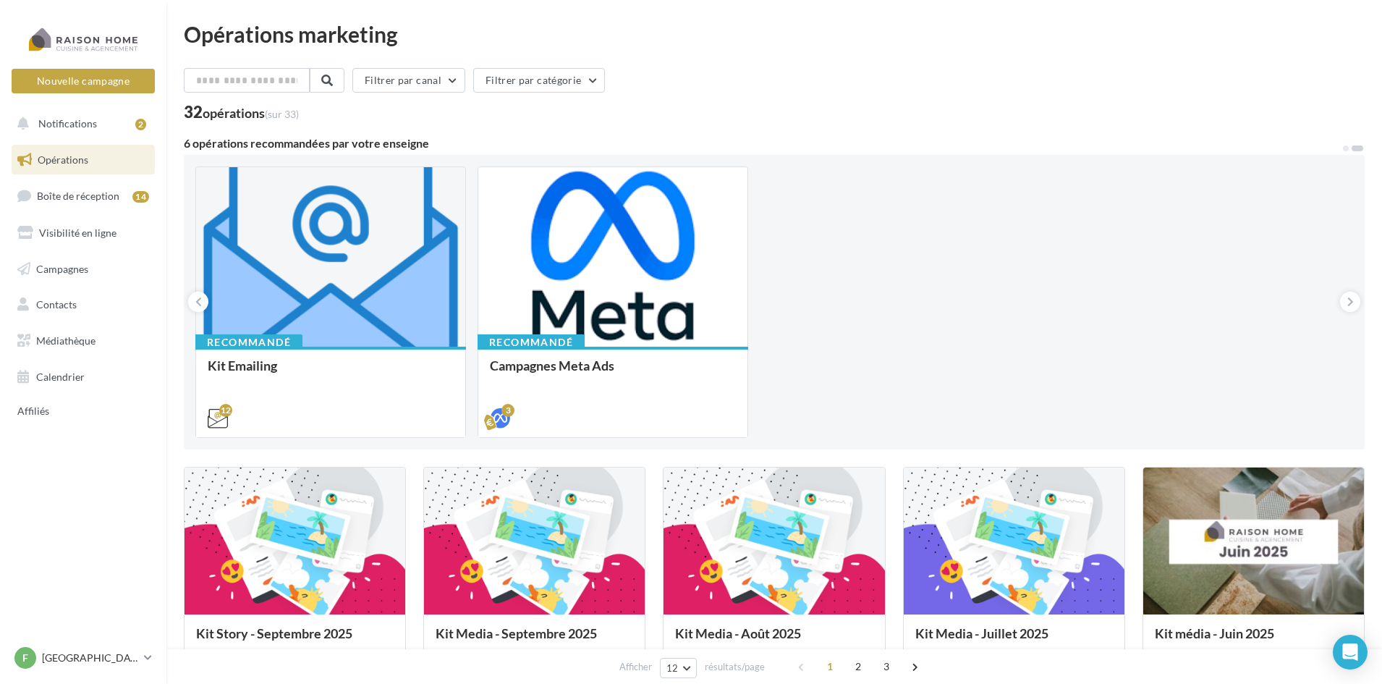
drag, startPoint x: 194, startPoint y: 309, endPoint x: 268, endPoint y: 305, distance: 73.9
click at [194, 309] on button at bounding box center [198, 302] width 20 height 20
